Goal: Information Seeking & Learning: Learn about a topic

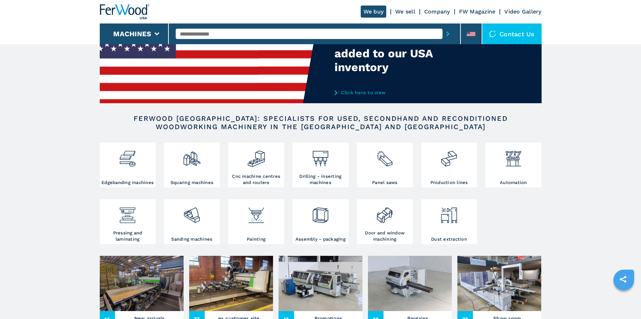
scroll to position [69, 0]
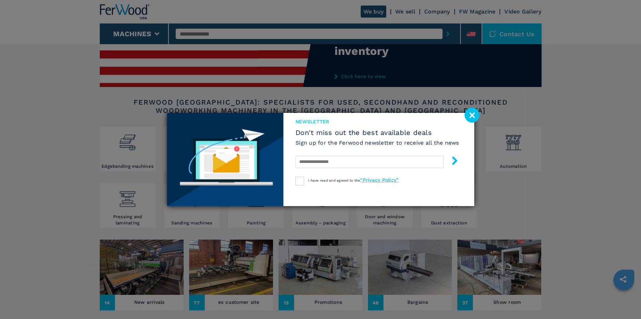
click at [472, 114] on image at bounding box center [471, 115] width 15 height 15
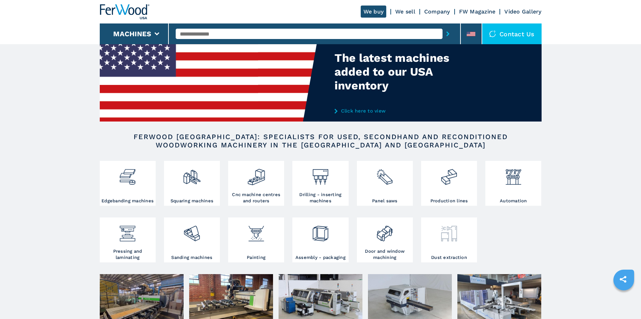
scroll to position [0, 0]
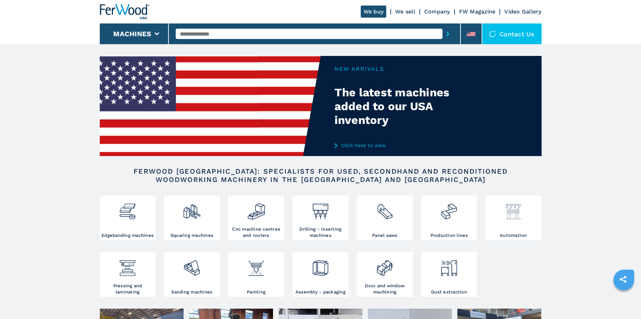
click at [504, 221] on div at bounding box center [513, 214] width 52 height 35
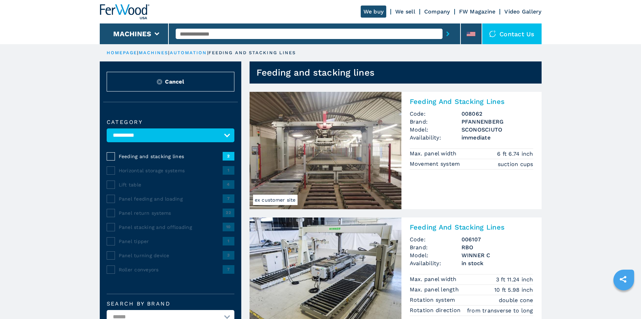
click at [141, 200] on span "Panel feeding and loading" at bounding box center [171, 198] width 104 height 7
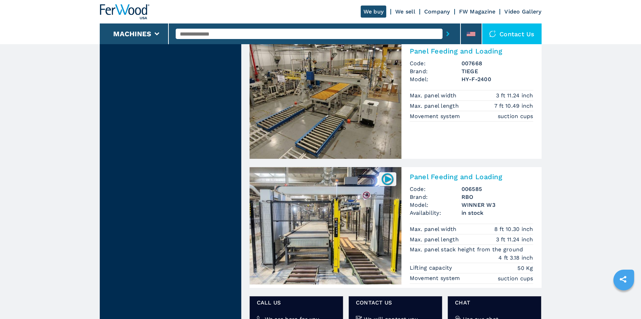
scroll to position [759, 0]
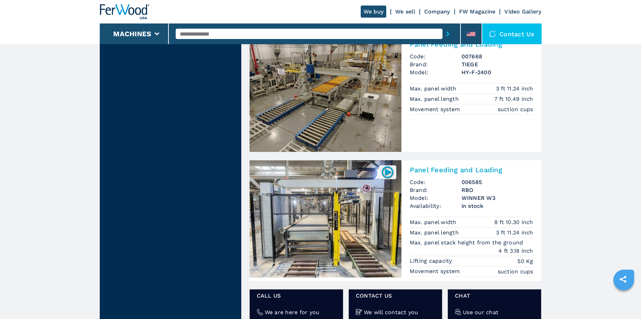
click at [361, 210] on img at bounding box center [325, 218] width 152 height 117
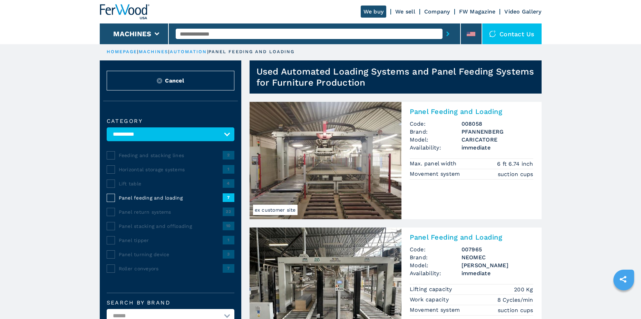
scroll to position [0, 0]
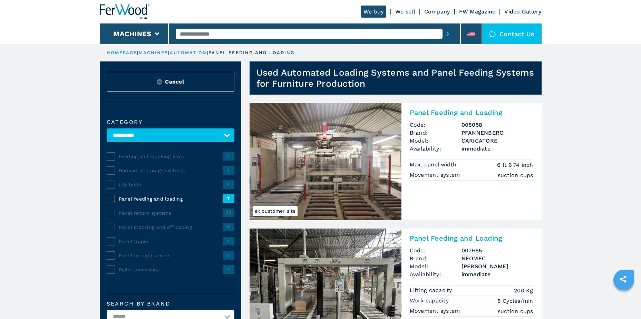
click at [224, 199] on span "7" at bounding box center [229, 198] width 12 height 8
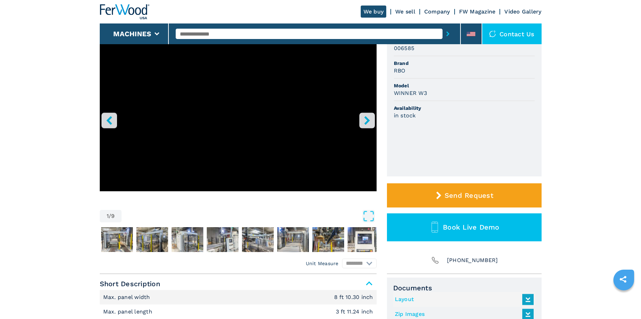
scroll to position [35, 0]
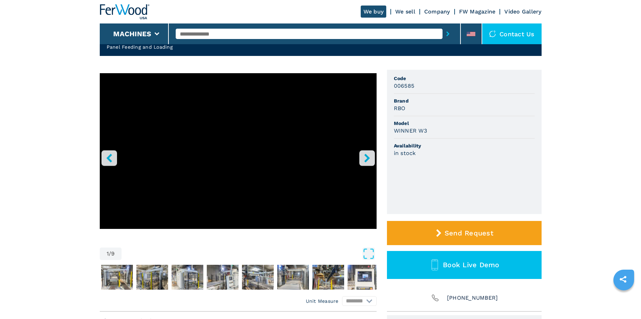
click at [106, 158] on icon "left-button" at bounding box center [109, 158] width 9 height 9
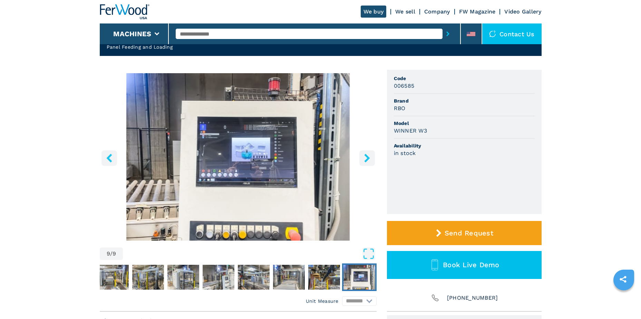
click at [111, 160] on icon "left-button" at bounding box center [109, 158] width 9 height 9
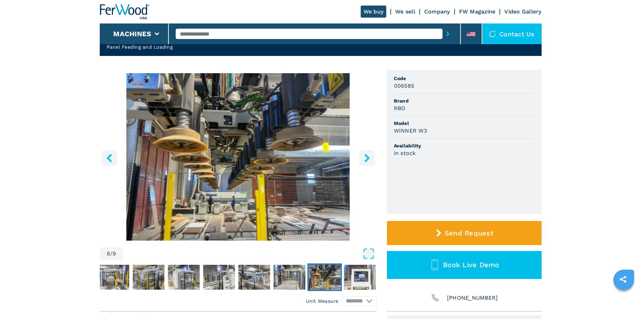
click at [111, 160] on icon "left-button" at bounding box center [109, 158] width 9 height 9
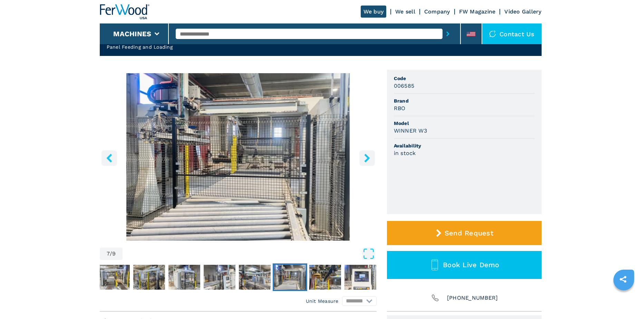
click at [111, 160] on icon "left-button" at bounding box center [109, 158] width 9 height 9
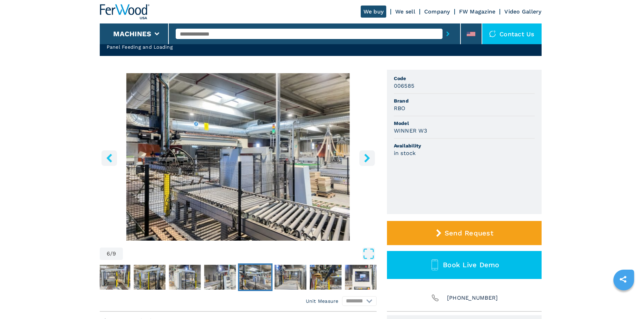
click at [111, 160] on icon "left-button" at bounding box center [109, 158] width 9 height 9
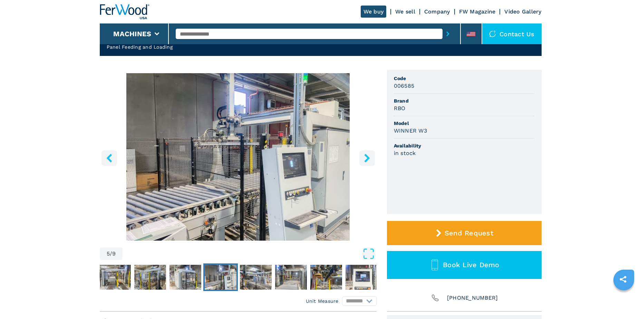
click at [111, 160] on icon "left-button" at bounding box center [109, 158] width 9 height 9
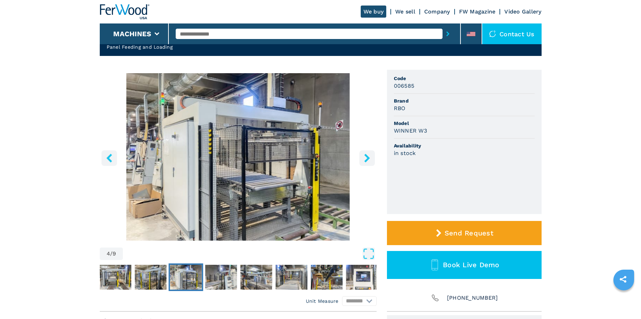
click at [110, 160] on icon "left-button" at bounding box center [109, 158] width 6 height 9
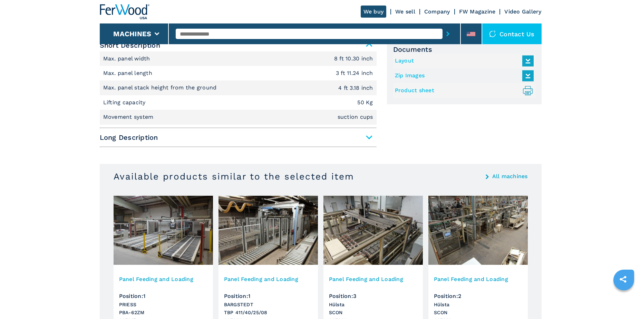
scroll to position [173, 0]
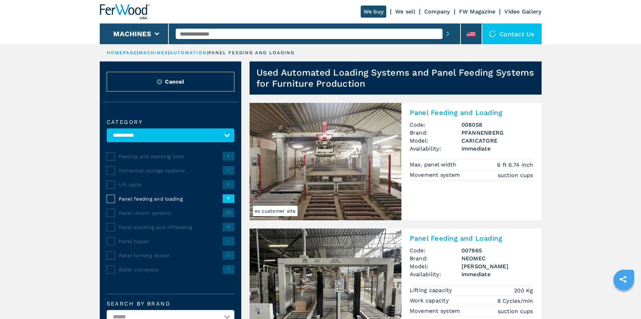
click at [141, 227] on span "Panel stacking and offloading" at bounding box center [171, 227] width 104 height 7
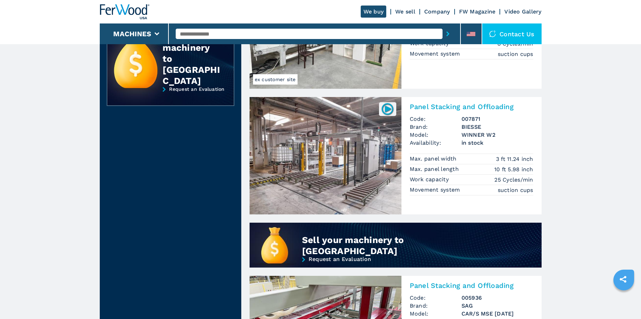
scroll to position [276, 0]
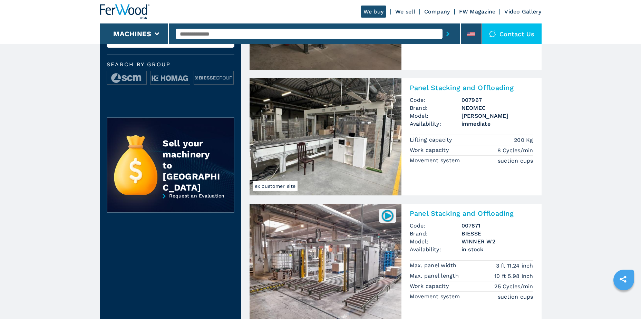
click at [217, 34] on input "text" at bounding box center [309, 34] width 267 height 10
type input "*****"
click at [442, 26] on button "submit-button" at bounding box center [447, 34] width 11 height 16
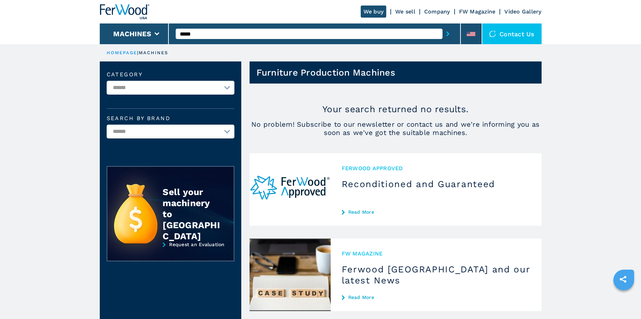
click at [224, 90] on select "**********" at bounding box center [171, 88] width 128 height 14
select select "**********"
click at [107, 81] on select "**********" at bounding box center [171, 88] width 128 height 14
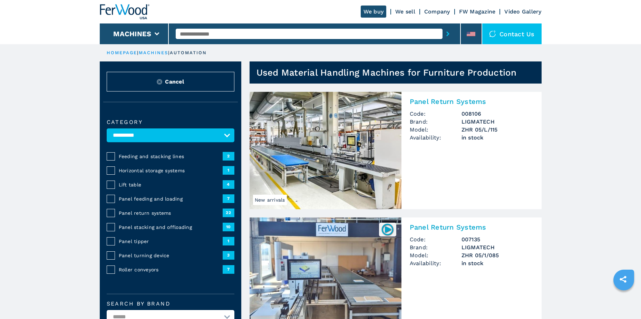
click at [227, 135] on select "**********" at bounding box center [171, 135] width 128 height 14
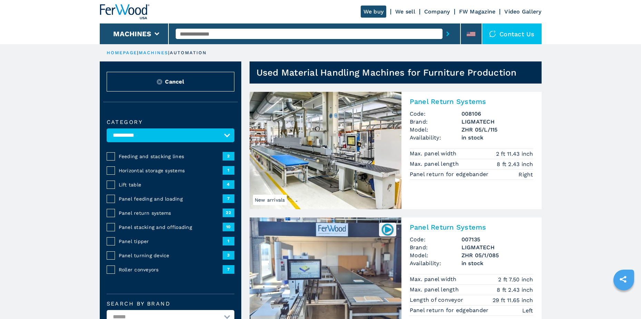
click at [227, 135] on select "**********" at bounding box center [171, 135] width 128 height 14
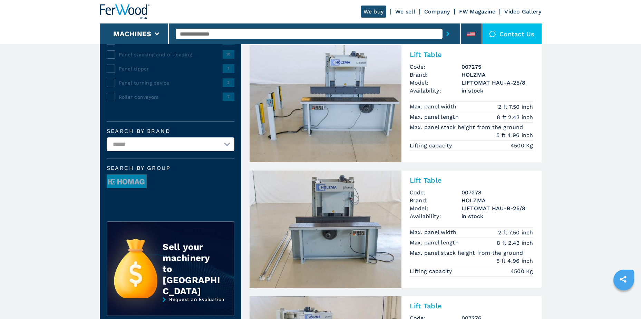
scroll to position [35, 0]
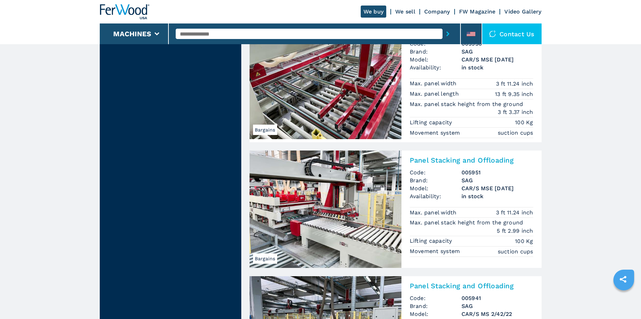
scroll to position [621, 0]
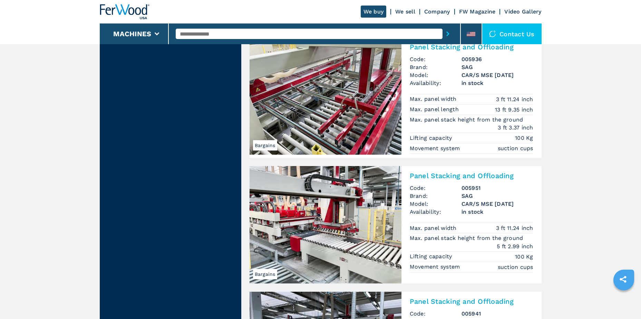
click at [416, 178] on h2 "Panel Stacking and Offloading" at bounding box center [472, 175] width 124 height 8
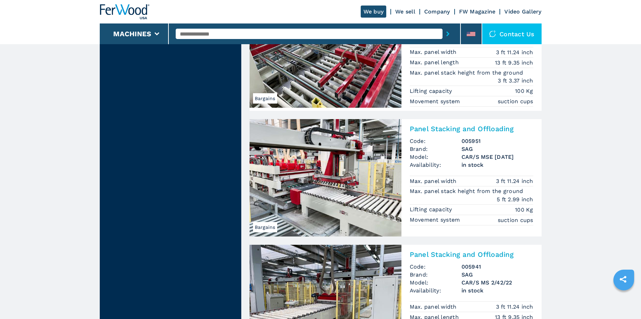
scroll to position [759, 0]
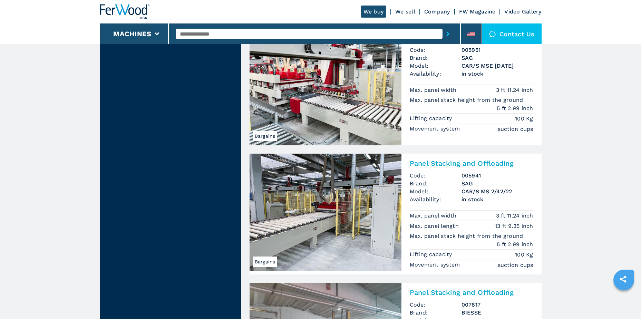
click at [441, 165] on h2 "Panel Stacking and Offloading" at bounding box center [472, 163] width 124 height 8
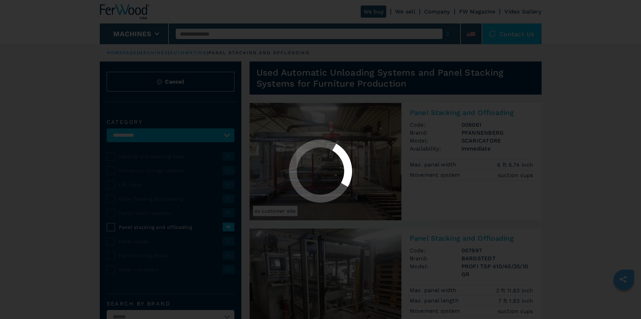
select select "********"
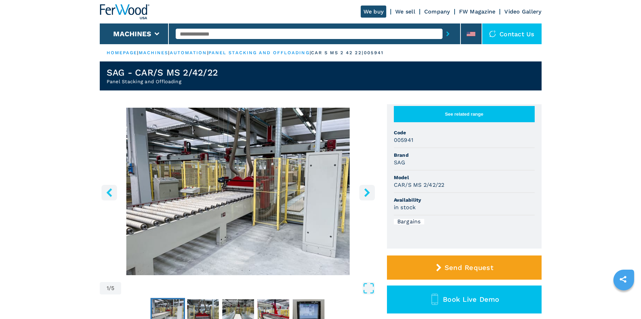
click at [364, 191] on icon "right-button" at bounding box center [367, 192] width 9 height 9
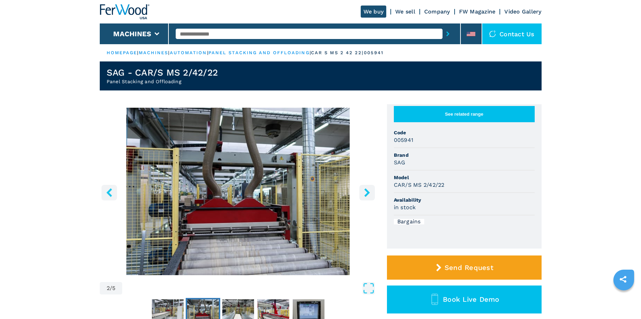
click at [364, 191] on icon "right-button" at bounding box center [367, 192] width 9 height 9
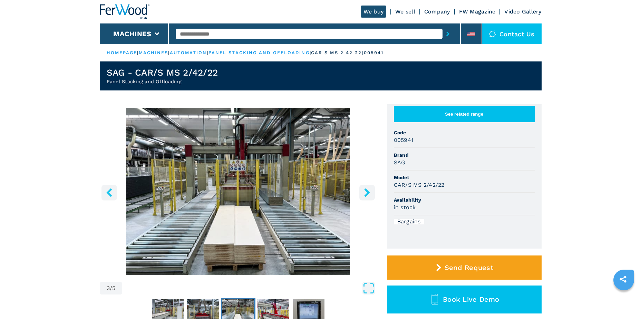
click at [364, 191] on icon "right-button" at bounding box center [367, 192] width 9 height 9
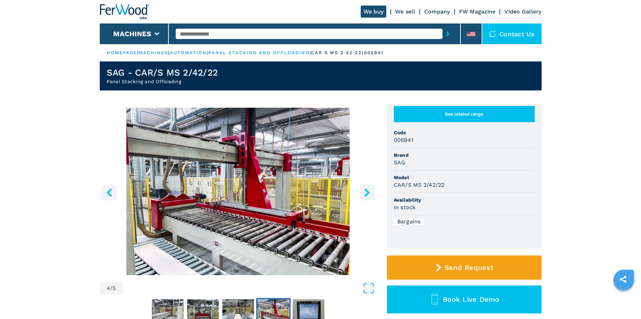
click at [364, 191] on icon "right-button" at bounding box center [367, 192] width 9 height 9
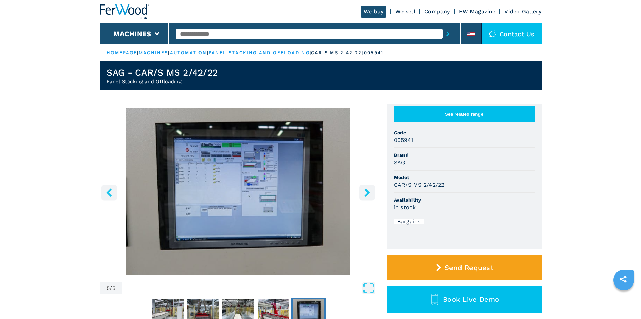
click at [364, 191] on icon "right-button" at bounding box center [367, 192] width 9 height 9
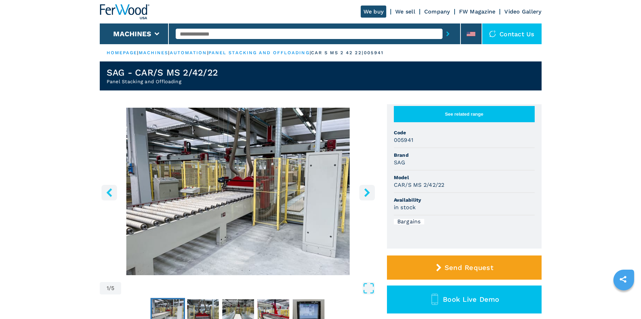
click at [364, 191] on icon "right-button" at bounding box center [367, 192] width 9 height 9
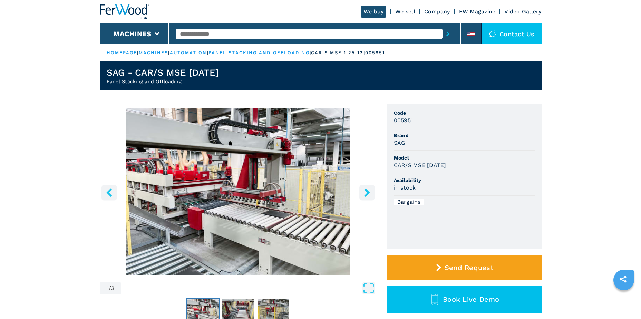
click at [365, 194] on icon "right-button" at bounding box center [367, 192] width 9 height 9
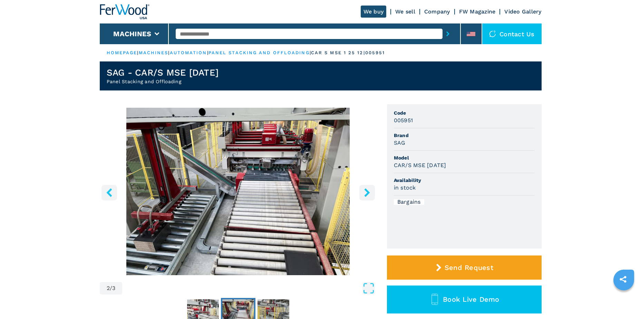
click at [365, 194] on icon "right-button" at bounding box center [367, 192] width 9 height 9
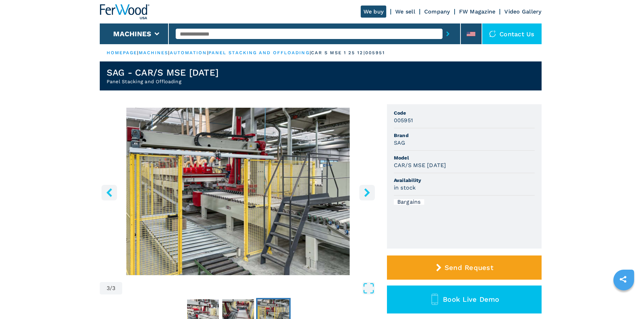
click at [365, 194] on icon "right-button" at bounding box center [367, 192] width 9 height 9
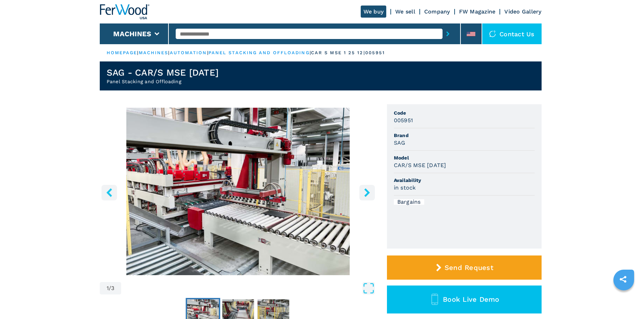
click at [365, 194] on icon "right-button" at bounding box center [367, 192] width 9 height 9
